Goal: Navigation & Orientation: Find specific page/section

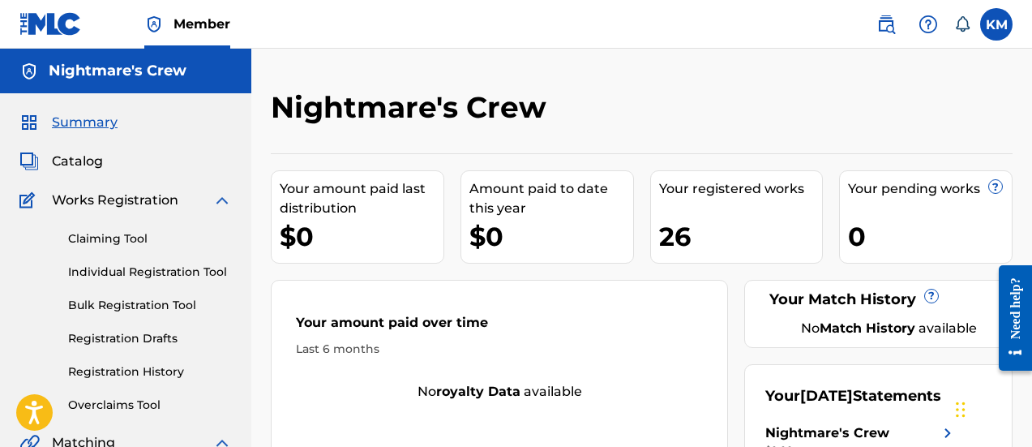
click at [88, 117] on span "Summary" at bounding box center [85, 122] width 66 height 19
click at [46, 10] on link at bounding box center [50, 24] width 62 height 48
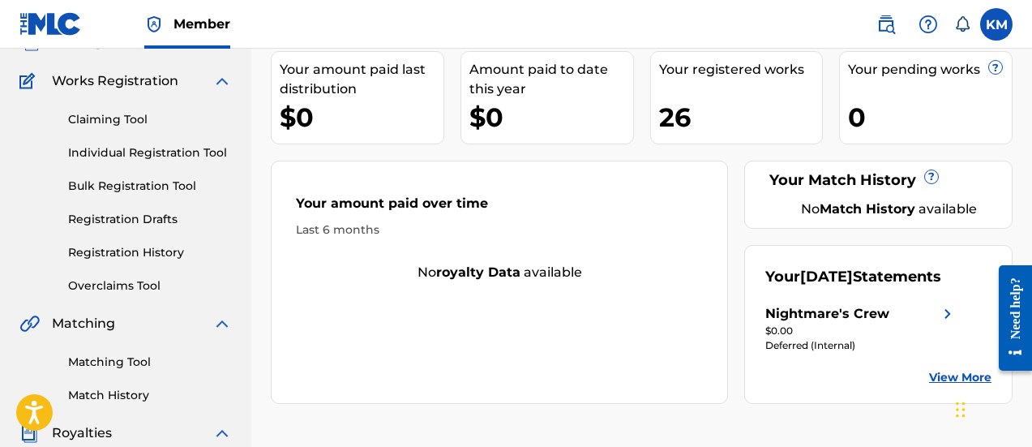
scroll to position [162, 0]
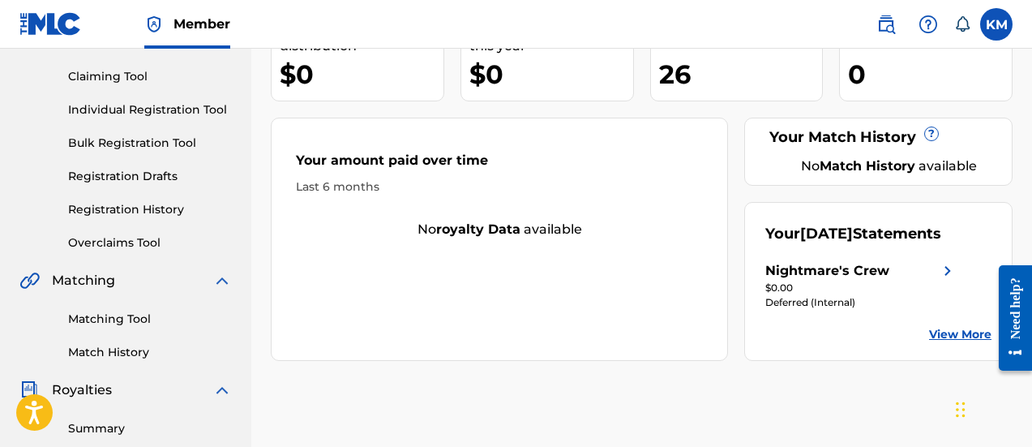
click at [935, 343] on link "View More" at bounding box center [960, 334] width 62 height 17
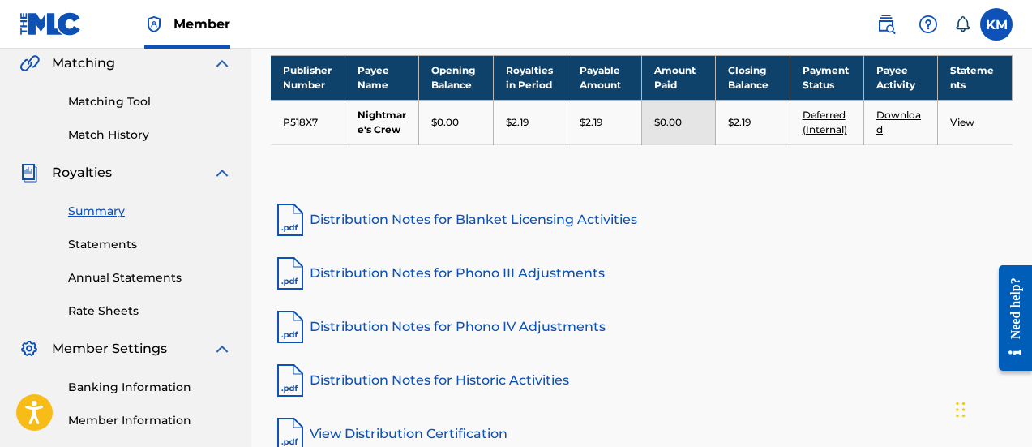
scroll to position [405, 0]
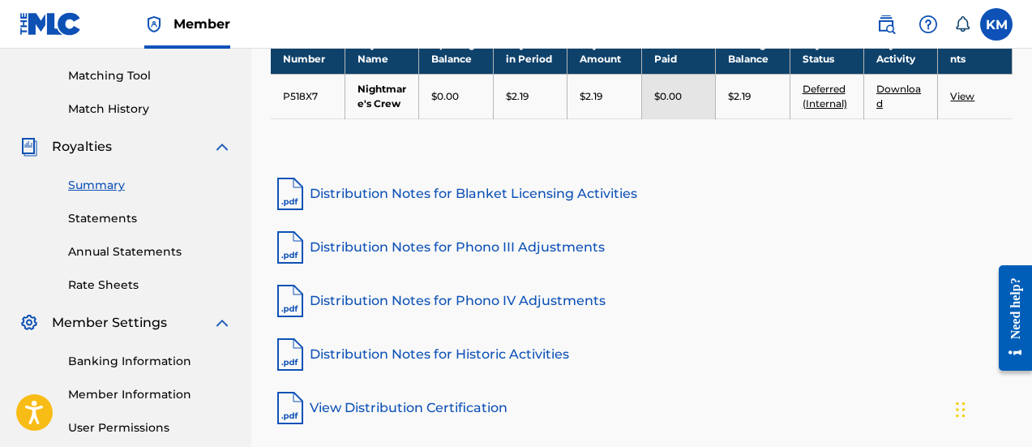
click at [957, 98] on link "View" at bounding box center [962, 96] width 24 height 12
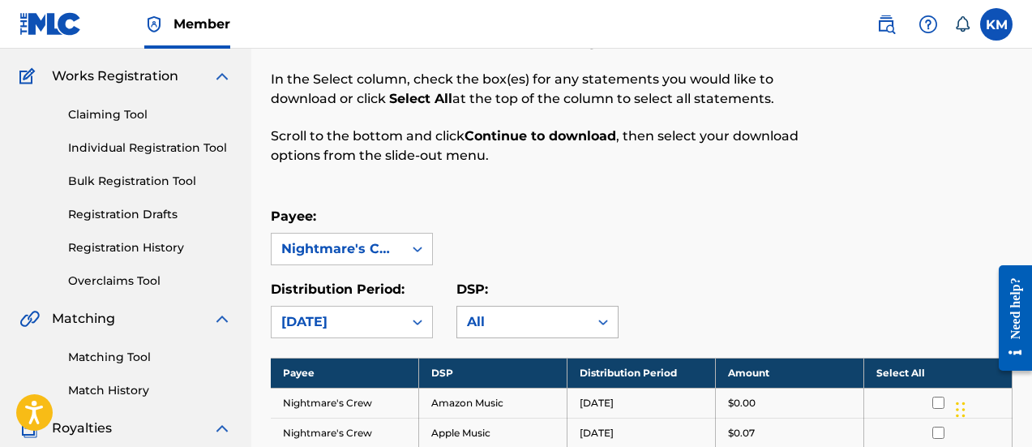
scroll to position [162, 0]
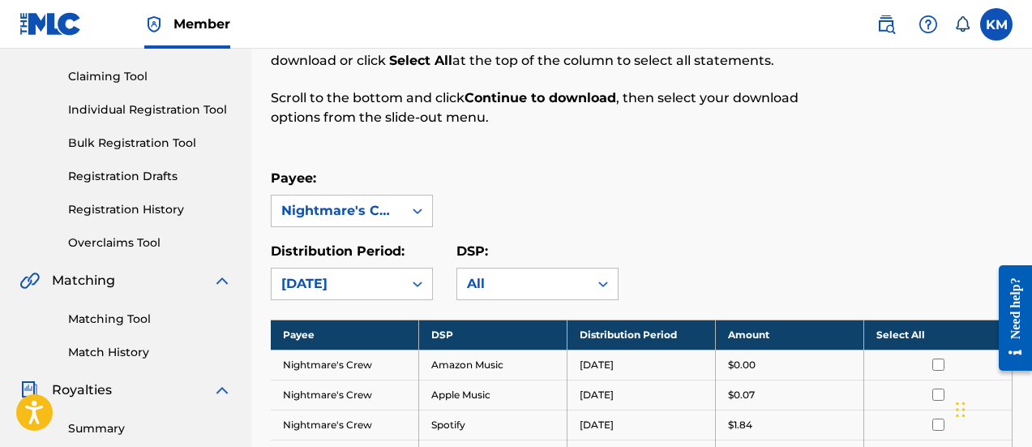
click at [990, 19] on label at bounding box center [996, 24] width 32 height 32
click at [996, 24] on input "KM [PERSON_NAME] [EMAIL_ADDRESS][DOMAIN_NAME] Notification Preferences Profile …" at bounding box center [996, 24] width 0 height 0
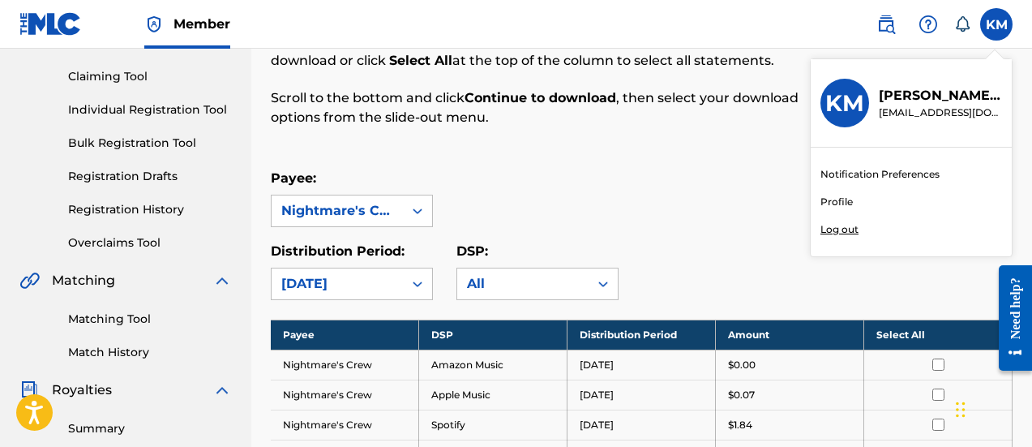
click at [833, 227] on p "Log out" at bounding box center [839, 229] width 38 height 15
click at [996, 24] on input "KM [PERSON_NAME] [EMAIL_ADDRESS][DOMAIN_NAME] Notification Preferences Profile …" at bounding box center [996, 24] width 0 height 0
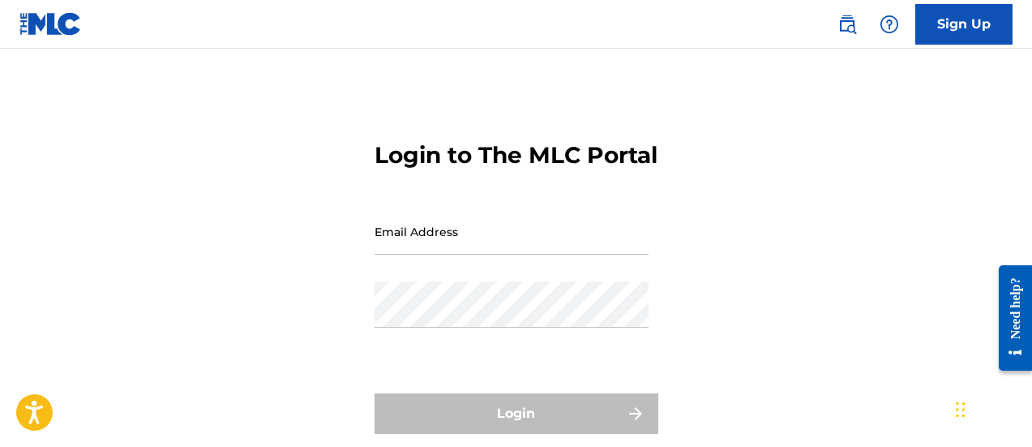
click at [485, 255] on input "Email Address" at bounding box center [512, 231] width 274 height 46
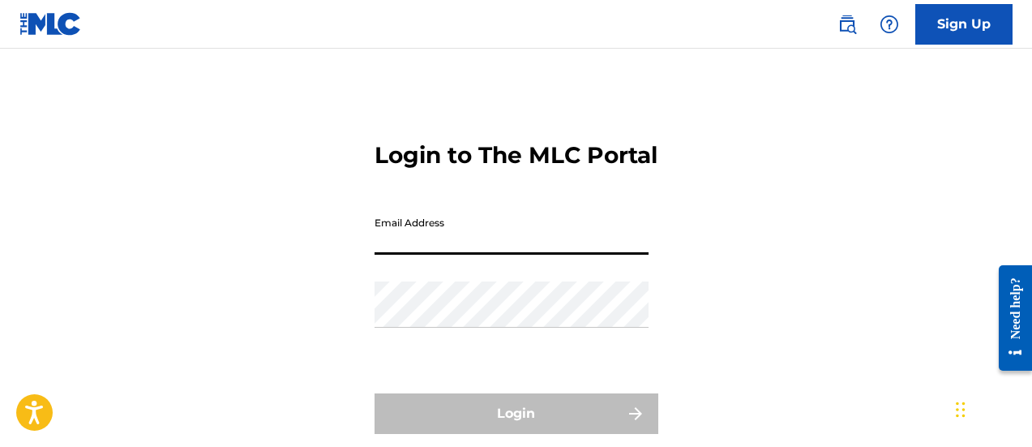
type input "[EMAIL_ADDRESS][DOMAIN_NAME]"
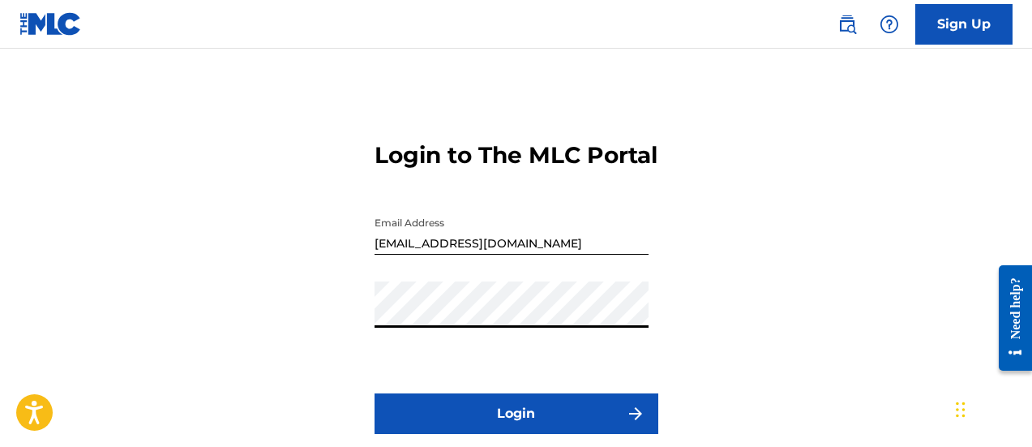
click at [439, 431] on button "Login" at bounding box center [517, 413] width 284 height 41
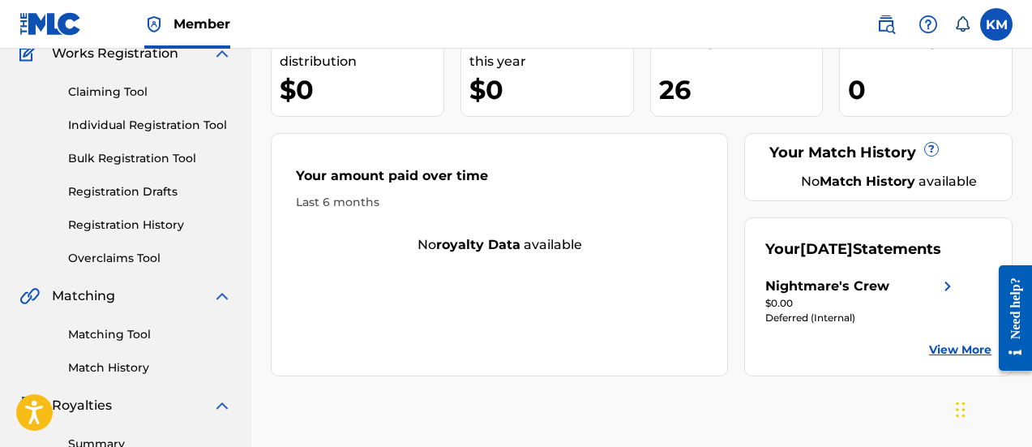
scroll to position [162, 0]
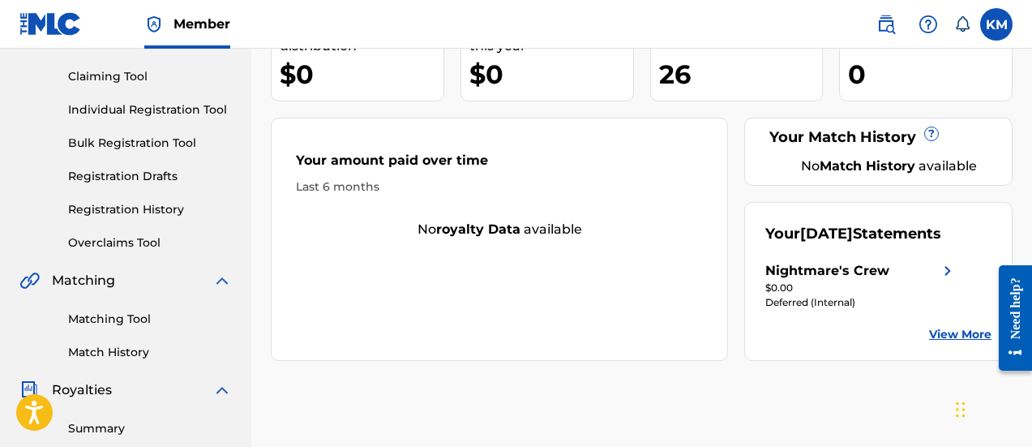
click at [148, 212] on link "Registration History" at bounding box center [150, 209] width 164 height 17
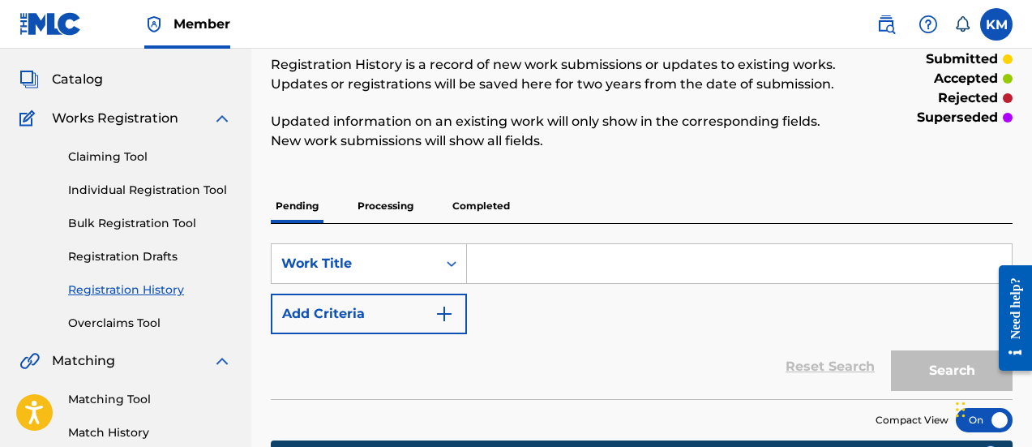
scroll to position [81, 0]
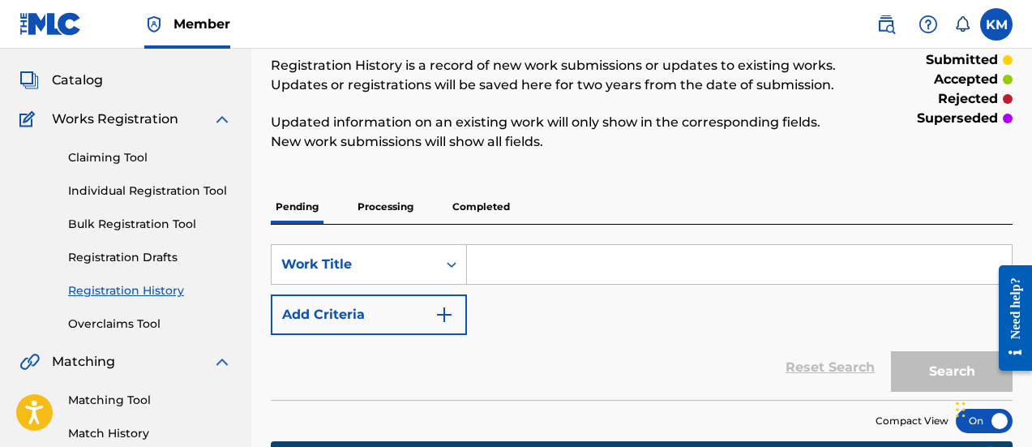
click at [468, 212] on p "Completed" at bounding box center [480, 207] width 67 height 34
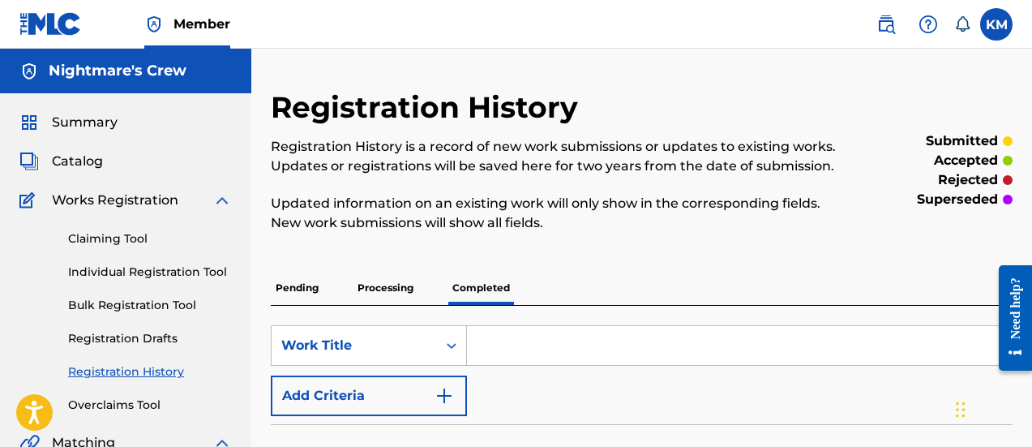
click at [75, 152] on span "Catalog" at bounding box center [77, 161] width 51 height 19
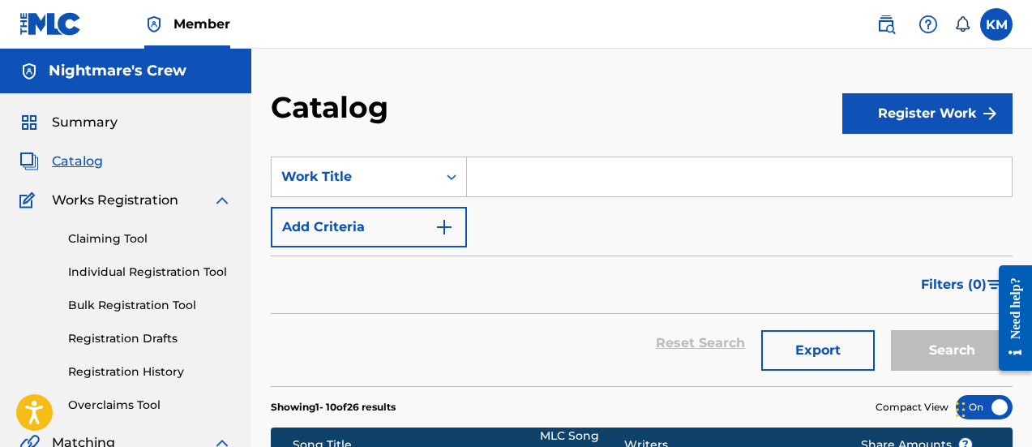
click at [70, 122] on span "Summary" at bounding box center [85, 122] width 66 height 19
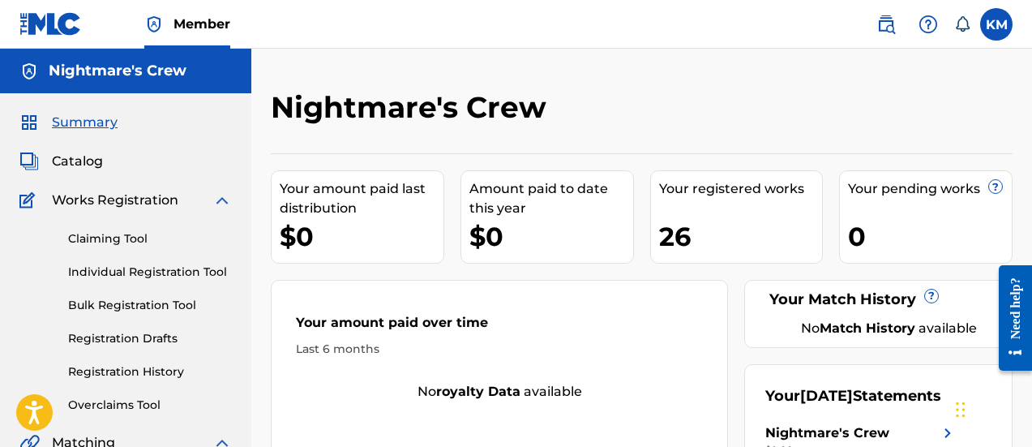
click at [60, 156] on span "Catalog" at bounding box center [77, 161] width 51 height 19
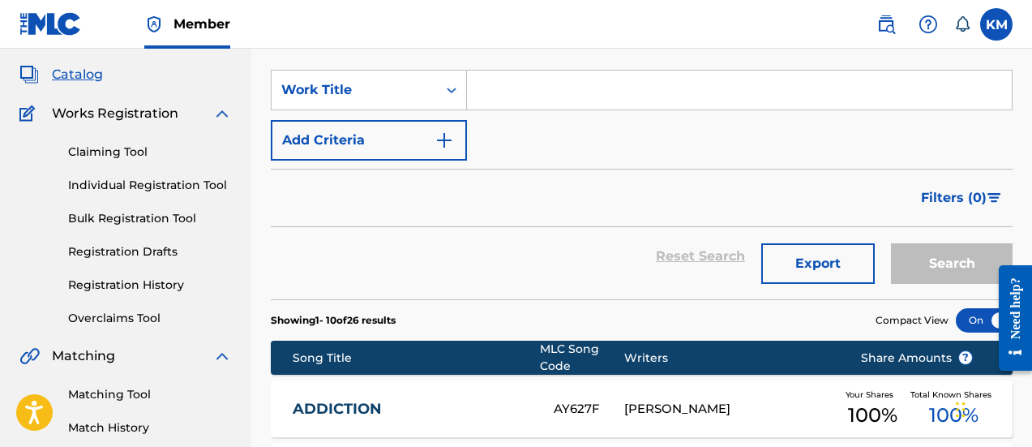
scroll to position [81, 0]
